Goal: Information Seeking & Learning: Find contact information

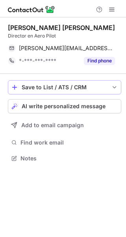
scroll to position [153, 126]
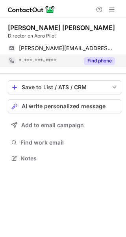
click at [91, 60] on button "Find phone" at bounding box center [99, 61] width 31 height 8
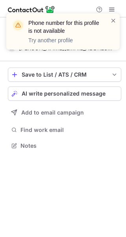
scroll to position [140, 126]
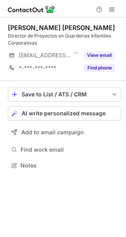
scroll to position [160, 126]
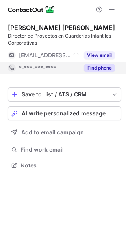
click at [101, 68] on button "Find phone" at bounding box center [99, 68] width 31 height 8
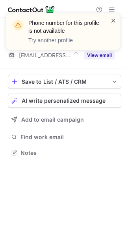
scroll to position [147, 126]
click at [113, 21] on span at bounding box center [114, 21] width 6 height 8
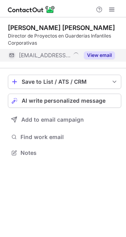
click at [98, 54] on button "View email" at bounding box center [99, 55] width 31 height 8
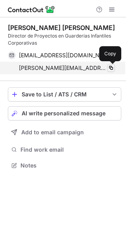
click at [112, 67] on span at bounding box center [111, 68] width 6 height 6
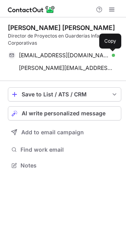
drag, startPoint x: 111, startPoint y: 53, endPoint x: 101, endPoint y: 76, distance: 24.6
click at [111, 53] on span at bounding box center [111, 55] width 6 height 6
